Goal: Task Accomplishment & Management: Use online tool/utility

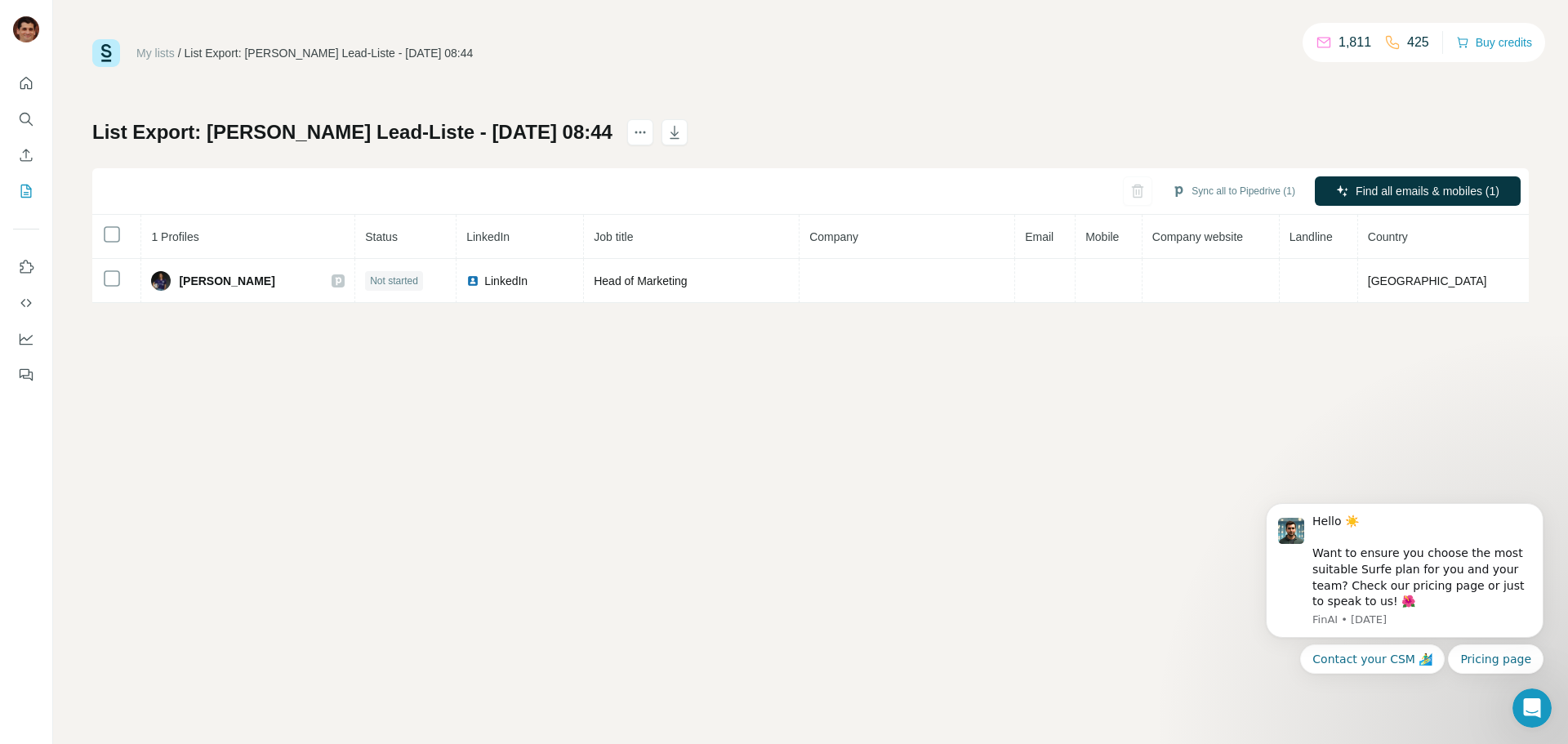
drag, startPoint x: 1227, startPoint y: 186, endPoint x: 1220, endPoint y: 209, distance: 24.0
click at [1227, 187] on button "Sync all to Pipedrive (1)" at bounding box center [1234, 191] width 146 height 25
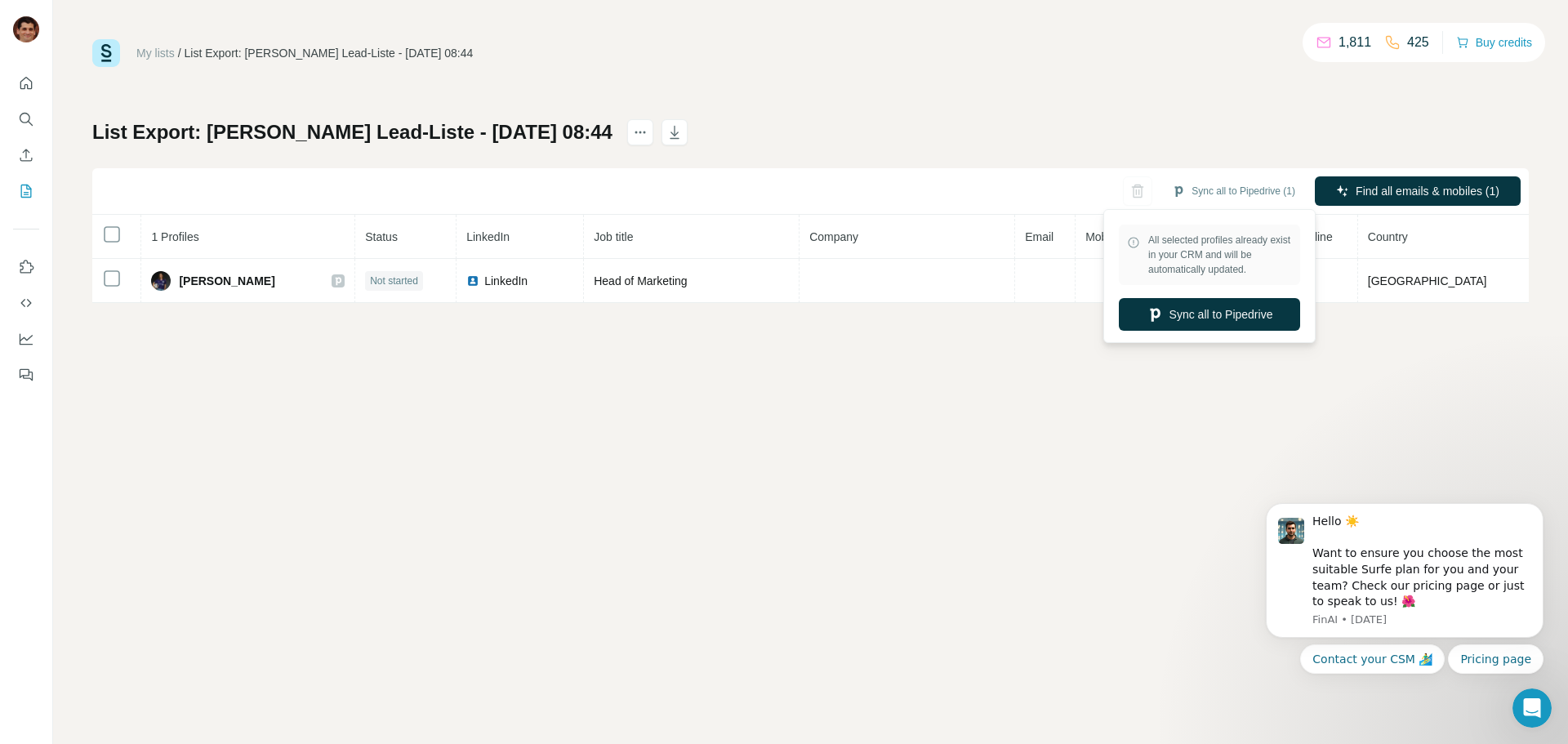
click at [1194, 329] on button "Sync all to Pipedrive" at bounding box center [1210, 314] width 182 height 33
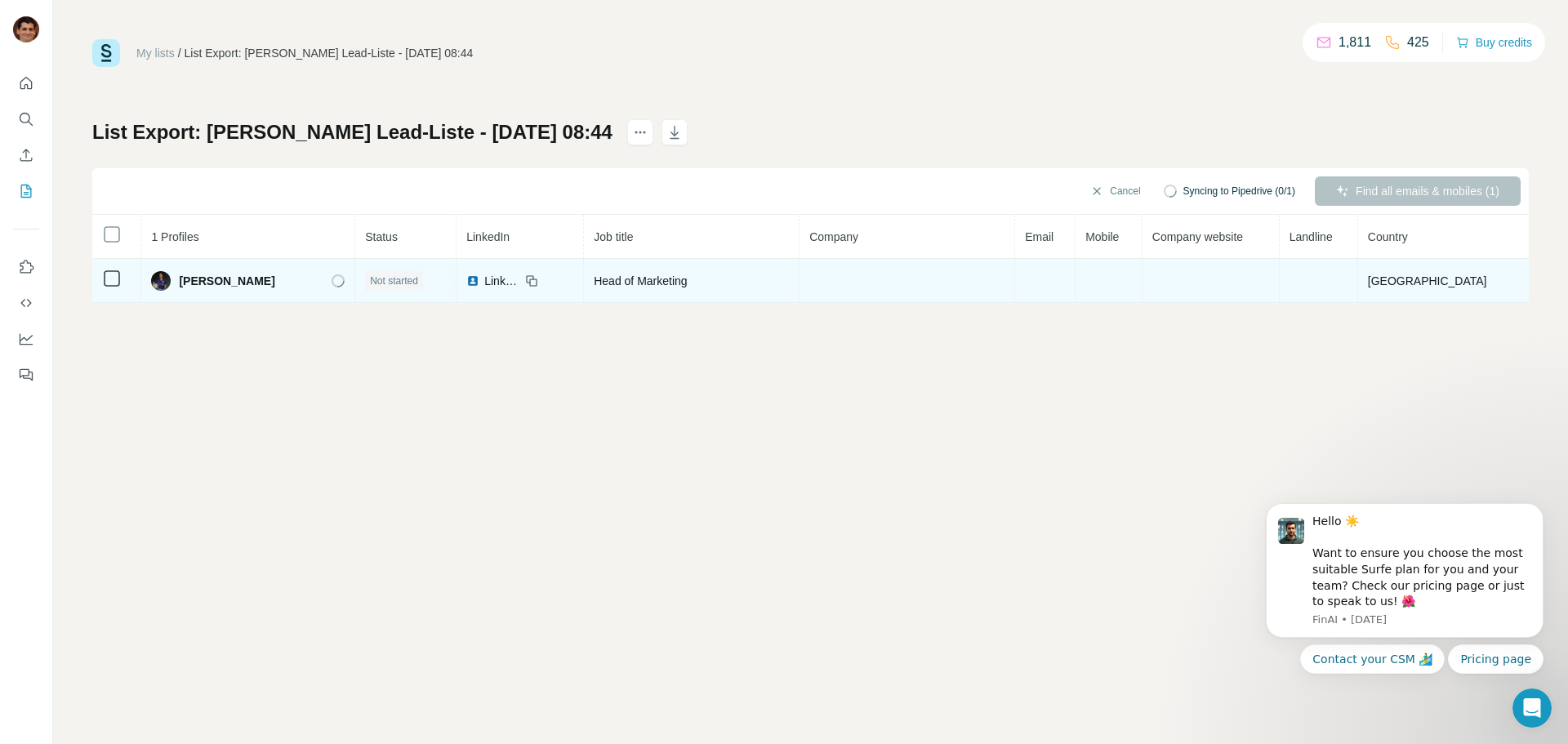
drag, startPoint x: 298, startPoint y: 285, endPoint x: 180, endPoint y: 295, distance: 118.4
click at [186, 284] on div "[PERSON_NAME]" at bounding box center [248, 281] width 194 height 19
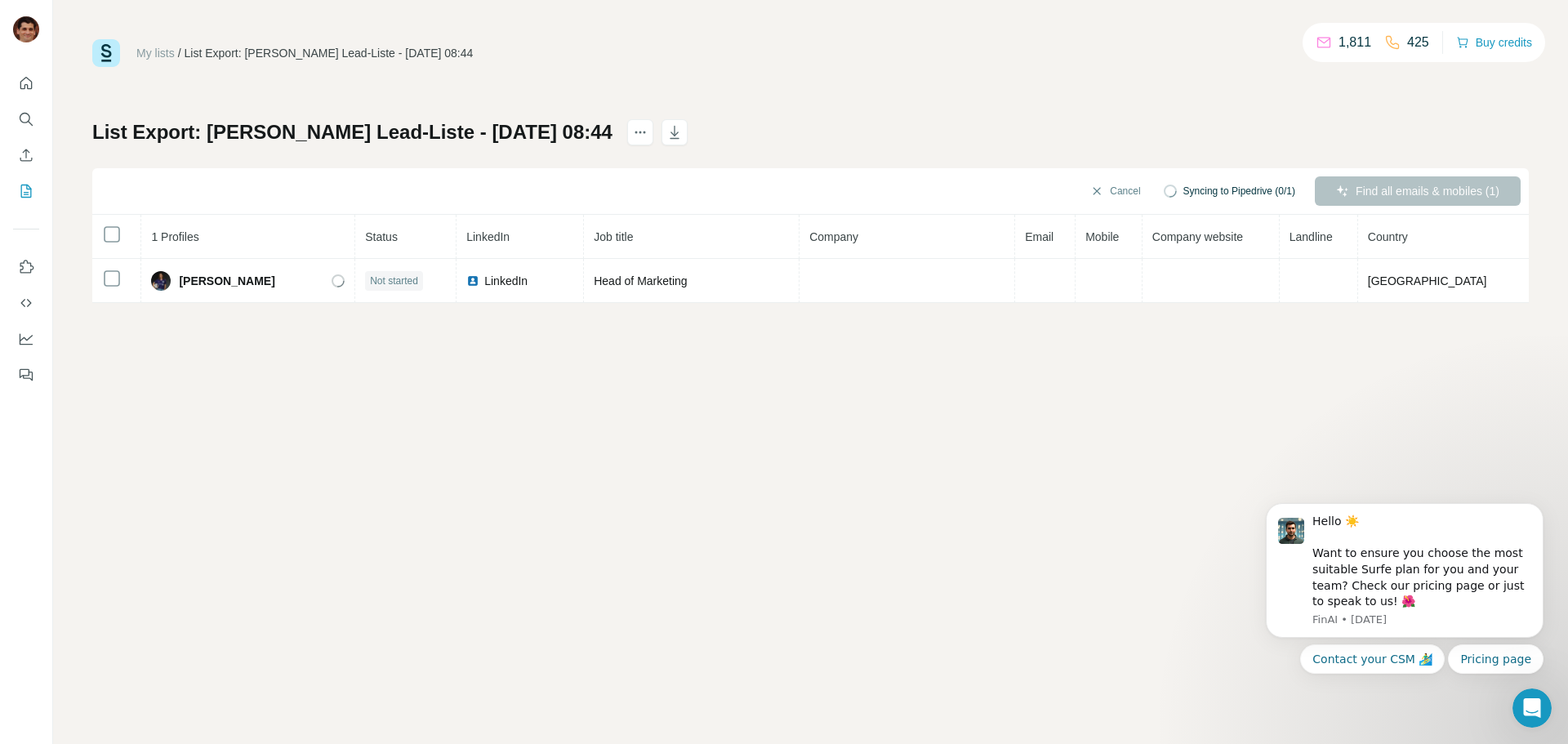
copy span "[PERSON_NAME]"
click at [703, 403] on div "My lists / List Export: [PERSON_NAME] Lead-Liste - [DATE] 08:44 1,811 425 Buy c…" at bounding box center [810, 372] width 1515 height 744
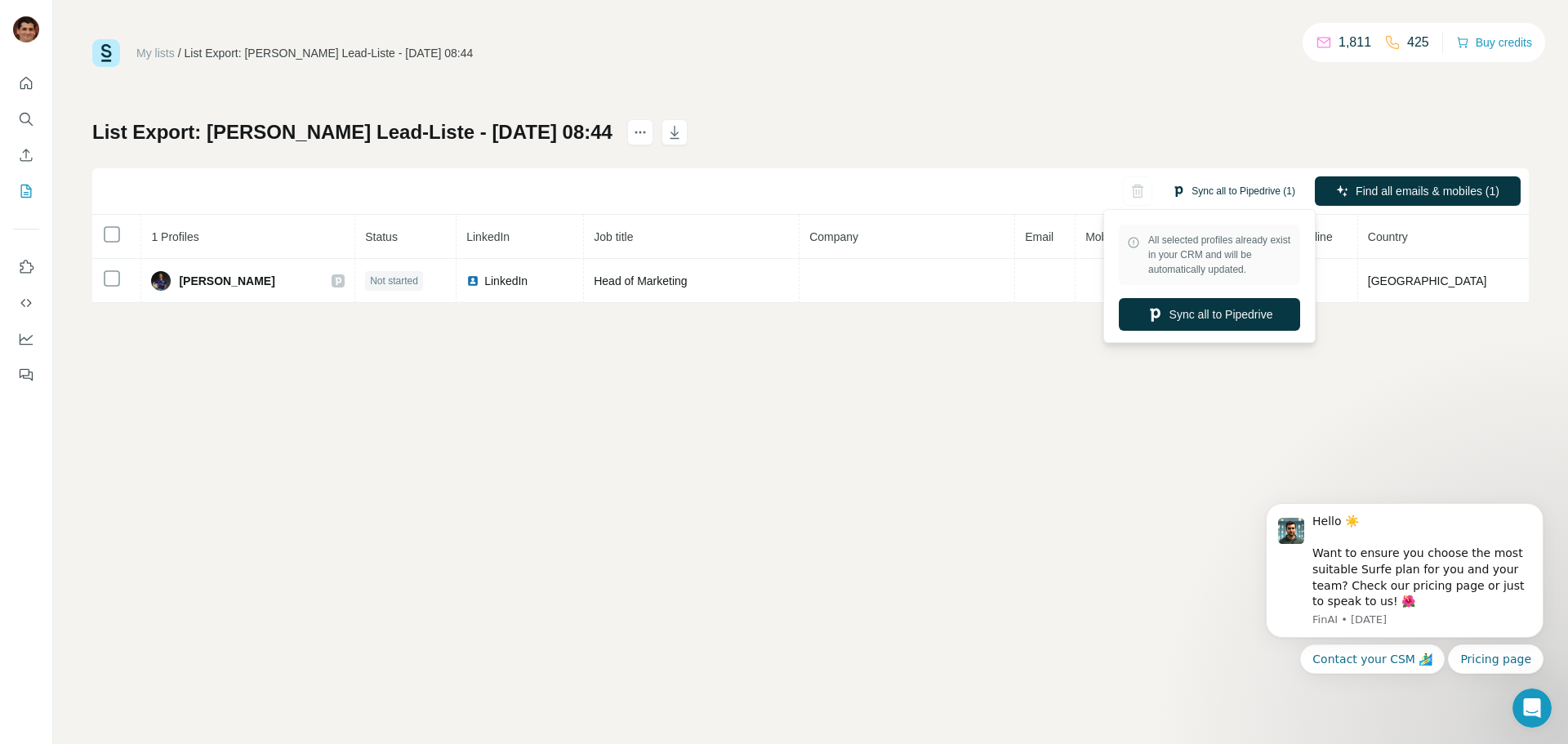
click at [1202, 187] on button "Sync all to Pipedrive (1)" at bounding box center [1234, 191] width 146 height 25
click at [1186, 322] on button "Sync all to Pipedrive" at bounding box center [1210, 314] width 182 height 33
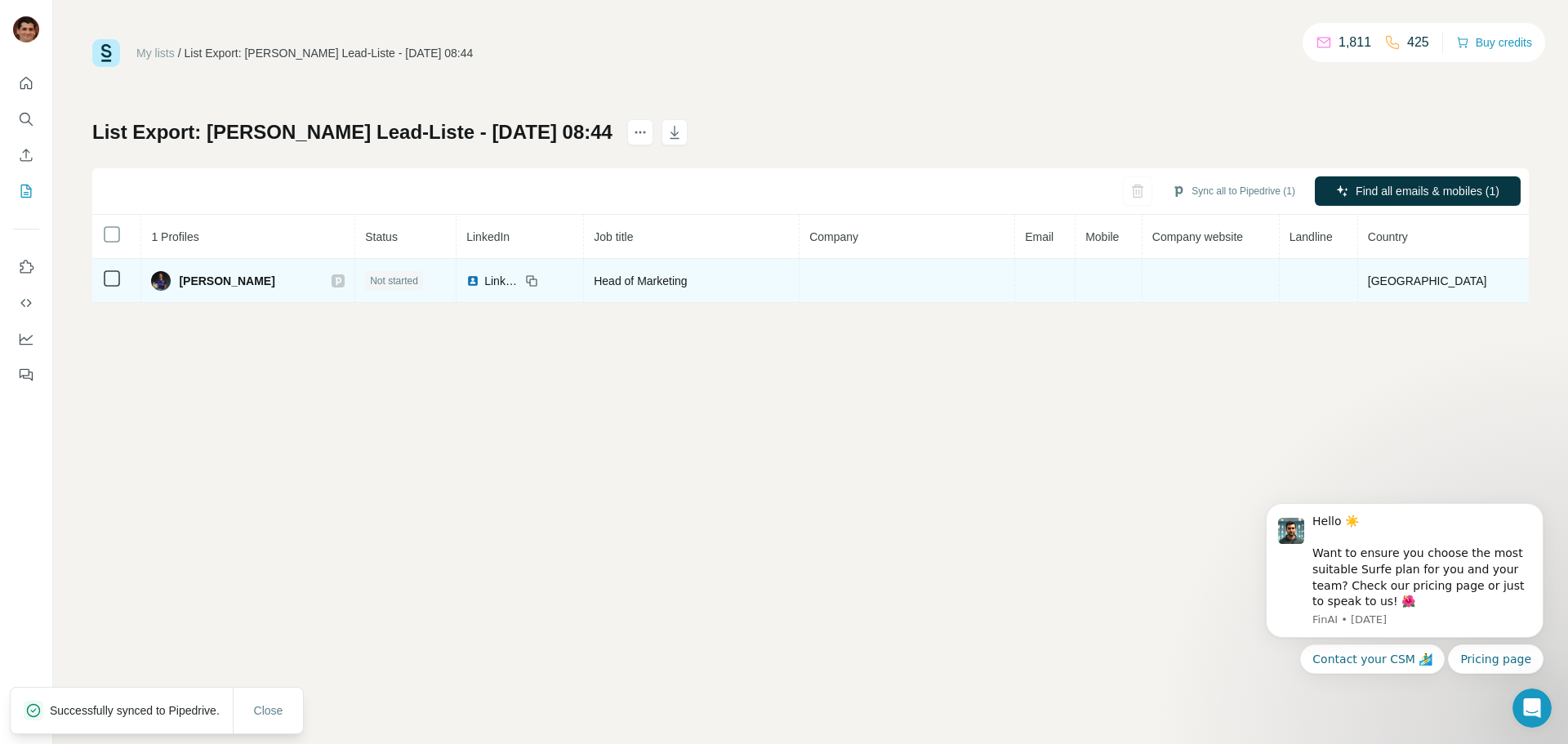
drag, startPoint x: 294, startPoint y: 282, endPoint x: 183, endPoint y: 286, distance: 111.1
click at [183, 286] on div "[PERSON_NAME]" at bounding box center [248, 281] width 194 height 19
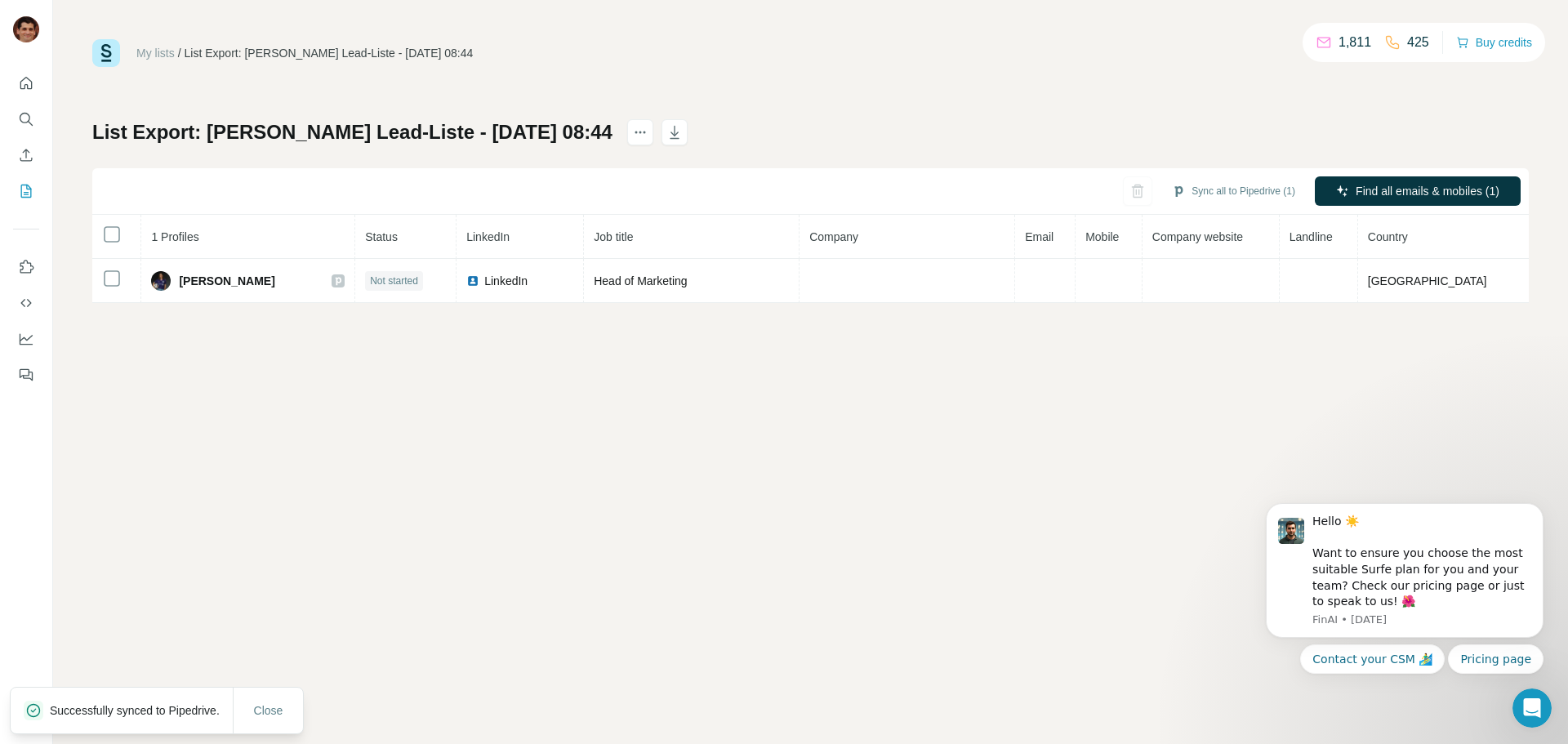
copy span "[PERSON_NAME]"
click at [1374, 182] on button "Find all emails & mobiles (1)" at bounding box center [1418, 190] width 206 height 29
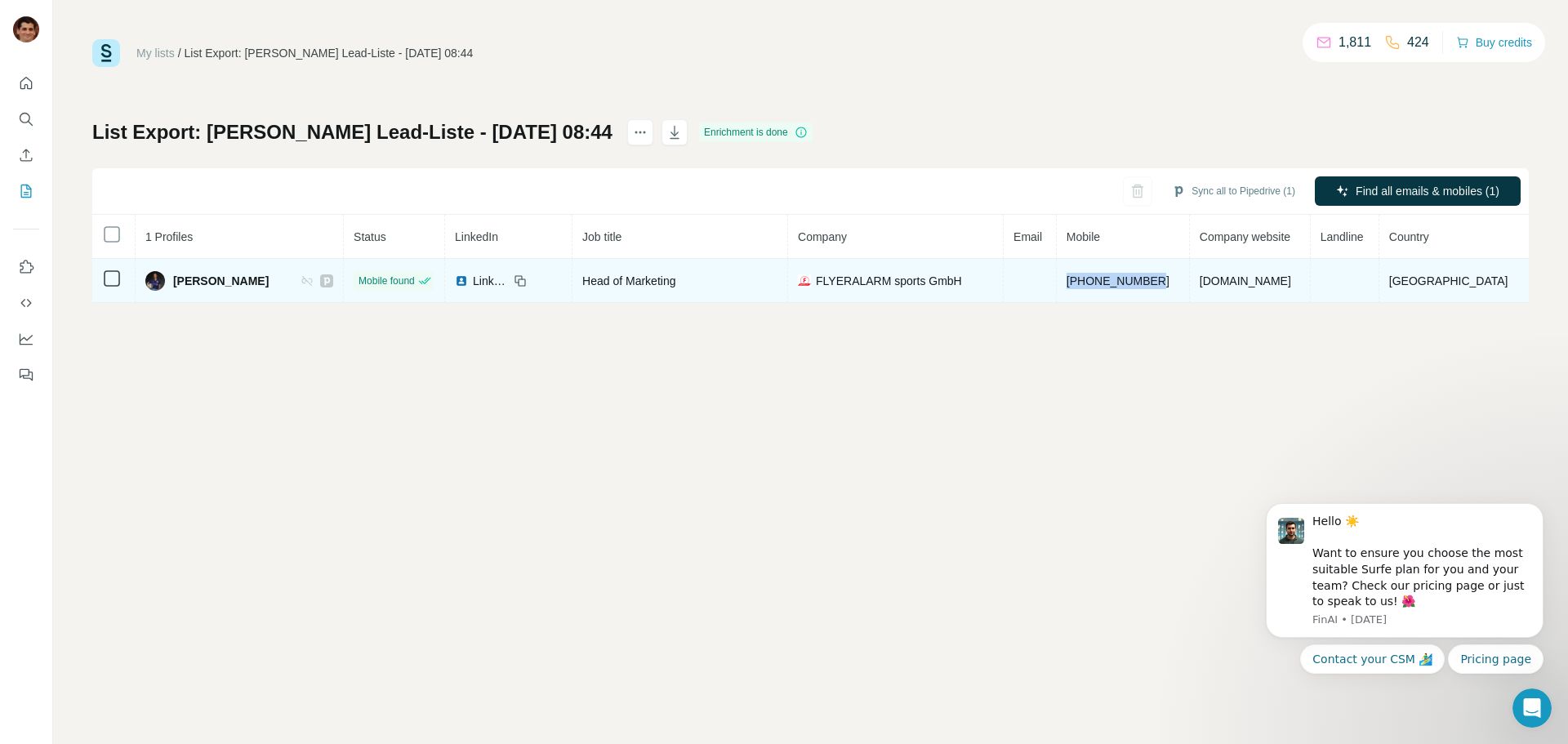
drag, startPoint x: 1193, startPoint y: 282, endPoint x: 1092, endPoint y: 285, distance: 101.0
click at [1092, 285] on td "[PHONE_NUMBER]" at bounding box center [1123, 281] width 133 height 44
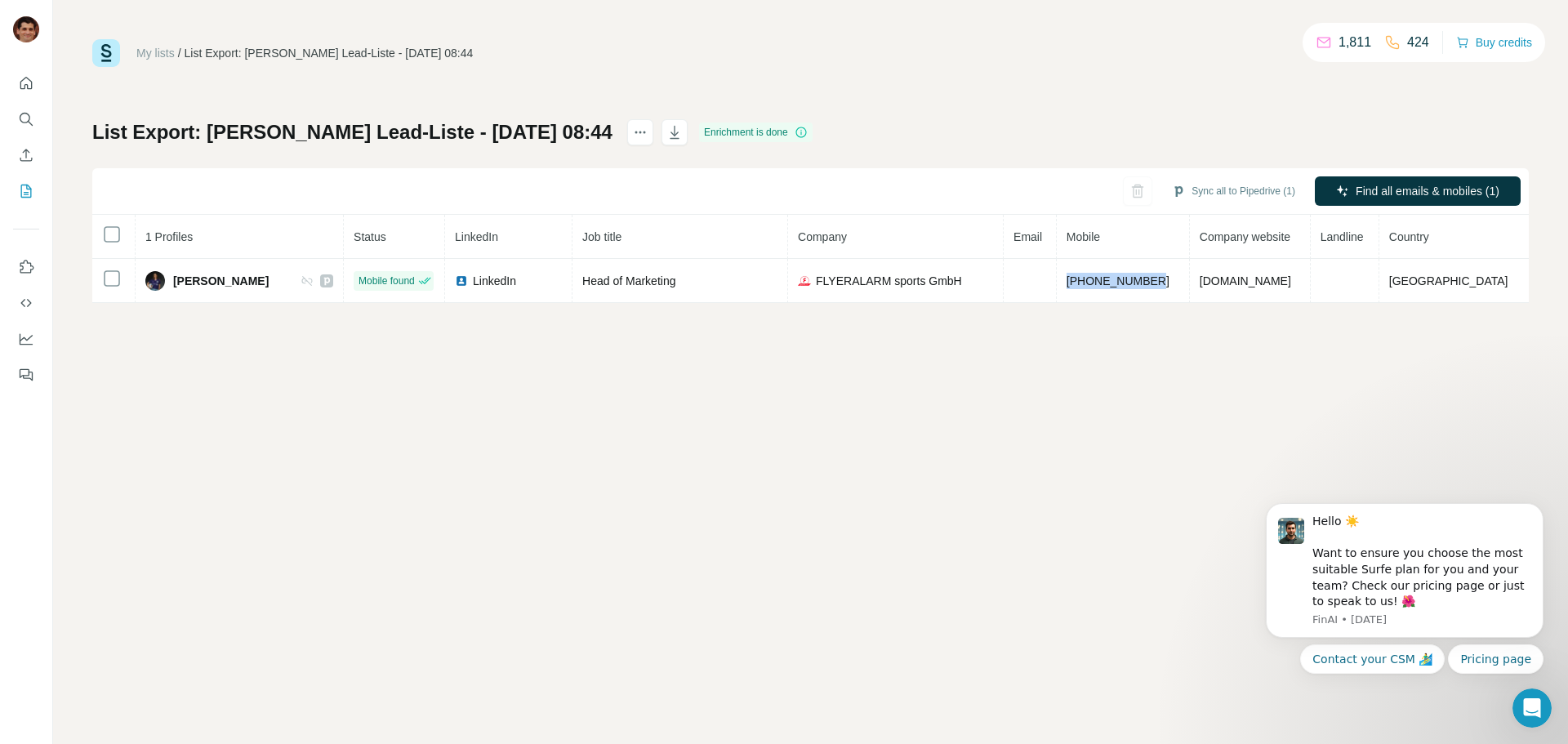
copy span "[PHONE_NUMBER]"
